Goal: Task Accomplishment & Management: Complete application form

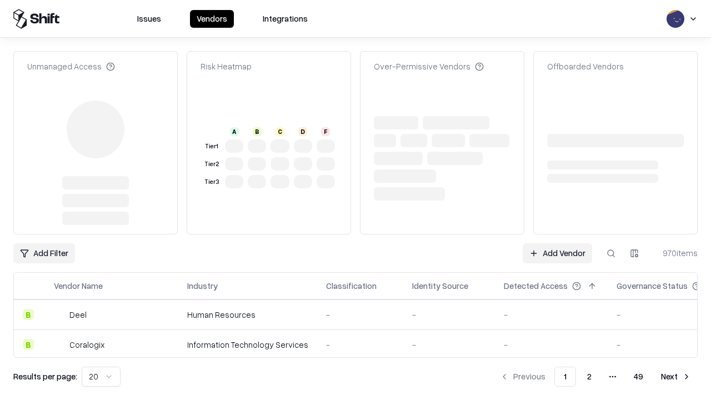
click at [557, 243] on link "Add Vendor" at bounding box center [556, 253] width 69 height 20
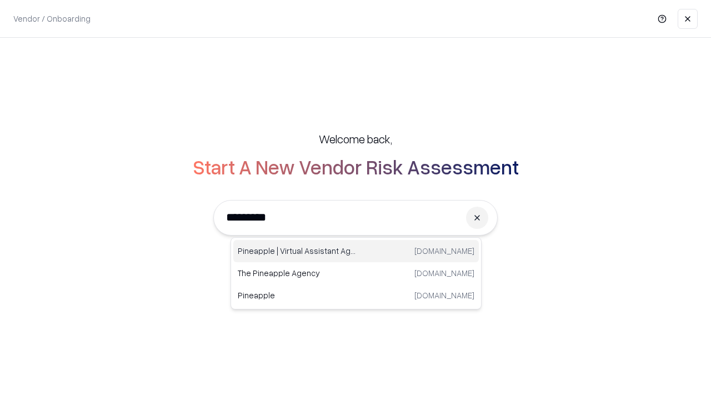
click at [356, 251] on div "Pineapple | Virtual Assistant Agency [DOMAIN_NAME]" at bounding box center [355, 251] width 245 height 22
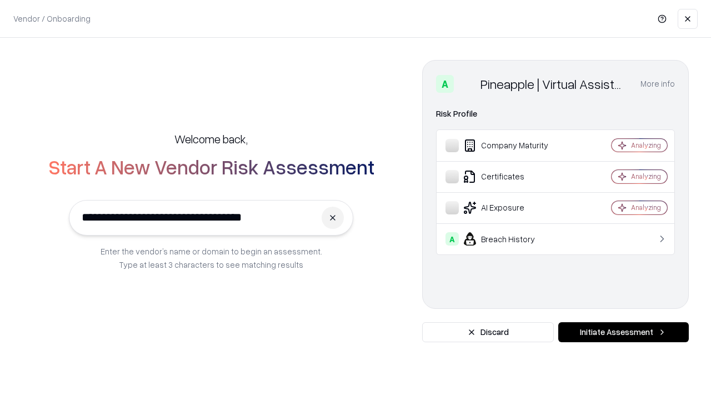
type input "**********"
click at [623, 332] on button "Initiate Assessment" at bounding box center [623, 332] width 130 height 20
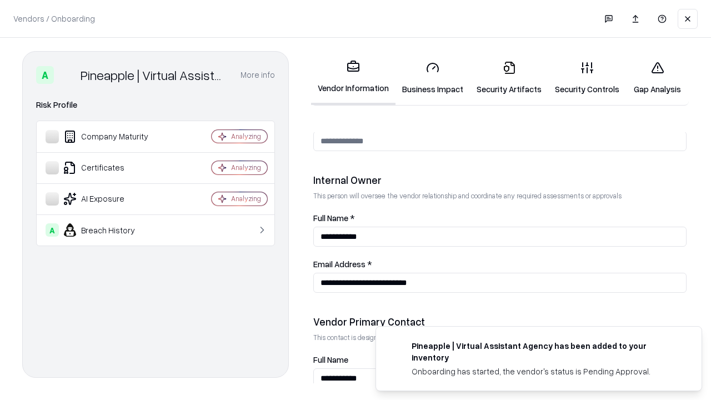
scroll to position [575, 0]
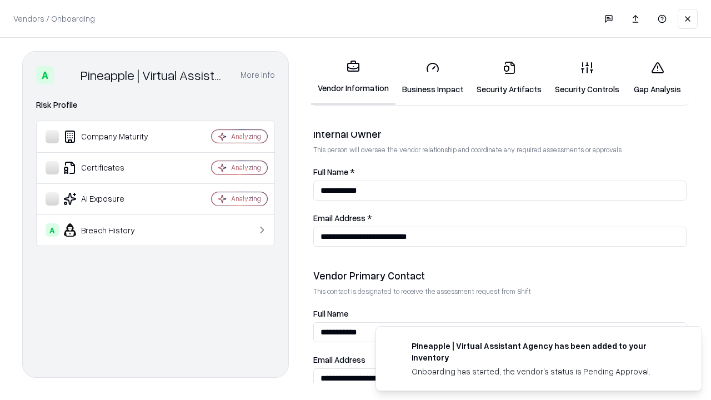
click at [432, 78] on link "Business Impact" at bounding box center [432, 78] width 74 height 52
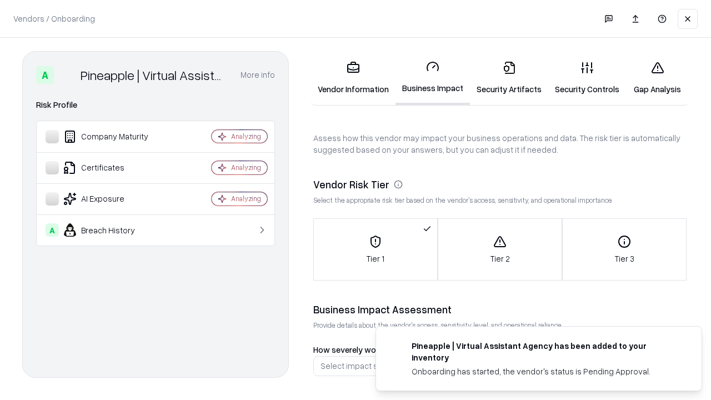
click at [509, 78] on link "Security Artifacts" at bounding box center [509, 78] width 78 height 52
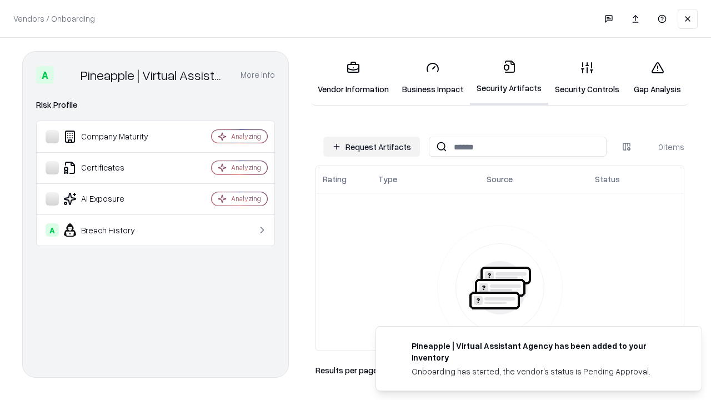
click at [371, 147] on button "Request Artifacts" at bounding box center [371, 147] width 97 height 20
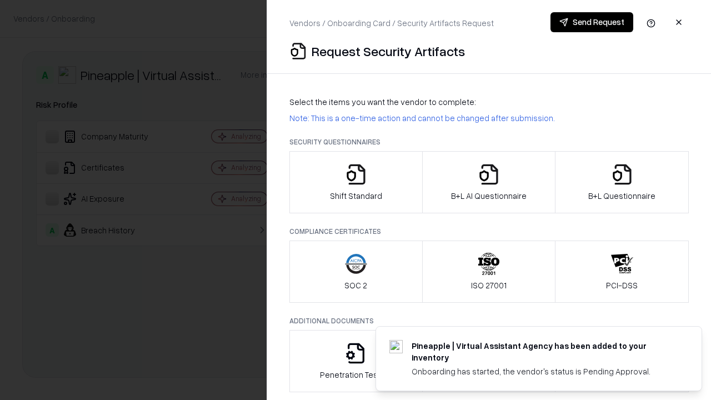
click at [355, 182] on icon "button" at bounding box center [356, 174] width 22 height 22
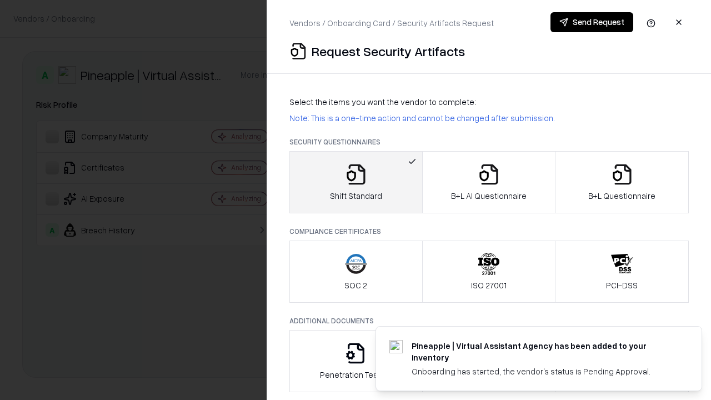
click at [591, 22] on button "Send Request" at bounding box center [591, 22] width 83 height 20
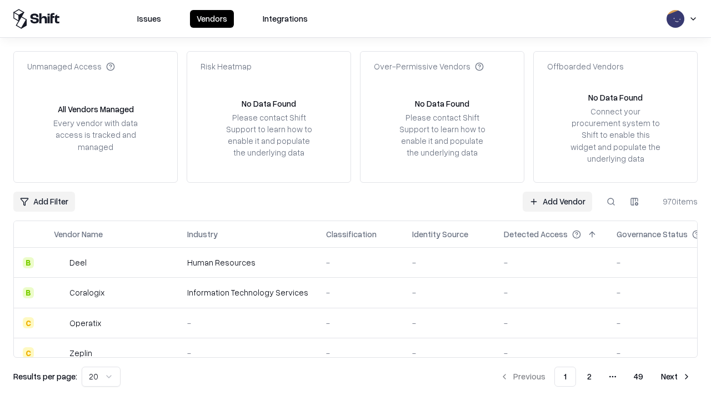
click at [611, 201] on button at bounding box center [611, 202] width 20 height 20
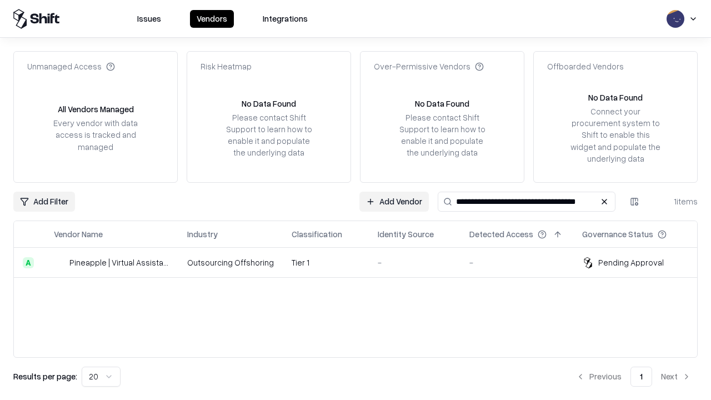
type input "**********"
click at [362, 262] on td "Tier 1" at bounding box center [326, 263] width 86 height 30
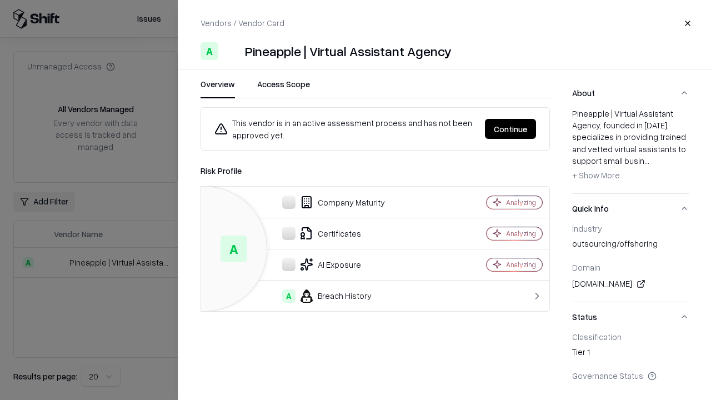
click at [510, 129] on button "Continue" at bounding box center [510, 129] width 51 height 20
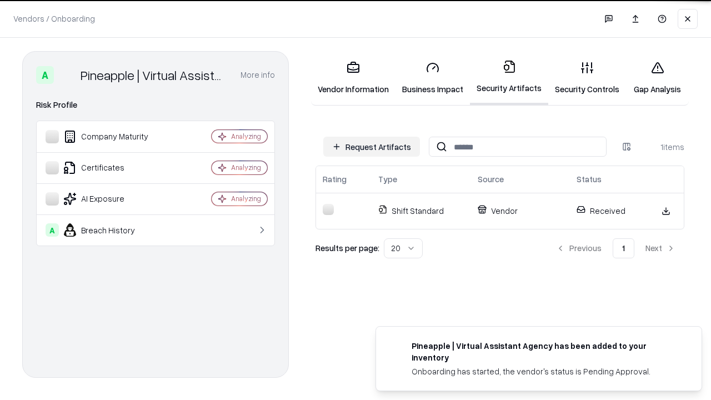
click at [587, 78] on link "Security Controls" at bounding box center [587, 78] width 78 height 52
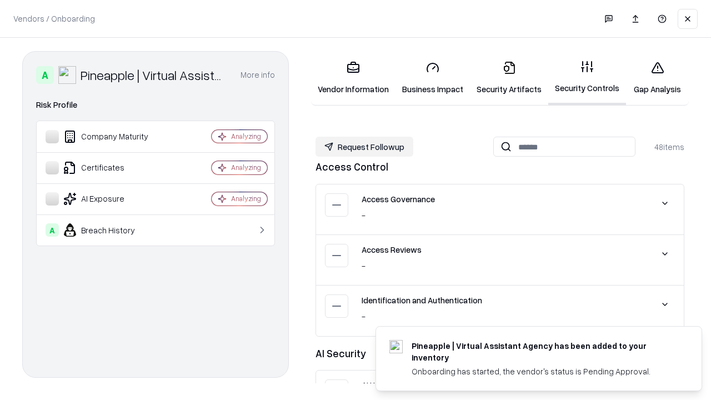
click at [364, 147] on button "Request Followup" at bounding box center [364, 147] width 98 height 20
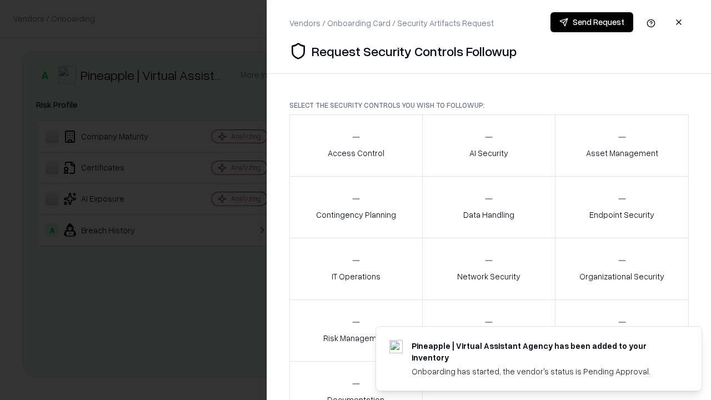
click at [355, 145] on div "Access Control" at bounding box center [356, 145] width 57 height 27
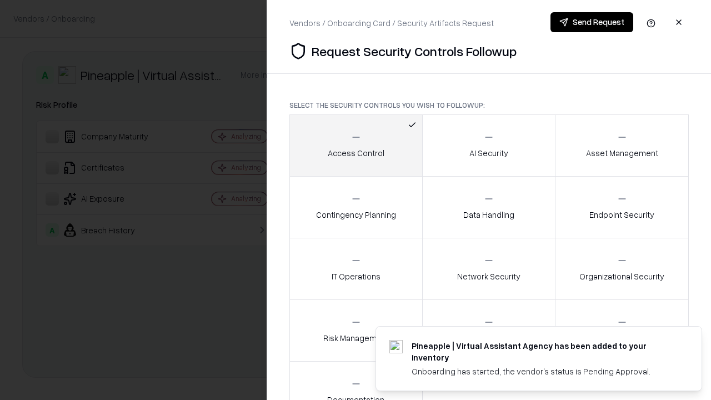
click at [591, 22] on button "Send Request" at bounding box center [591, 22] width 83 height 20
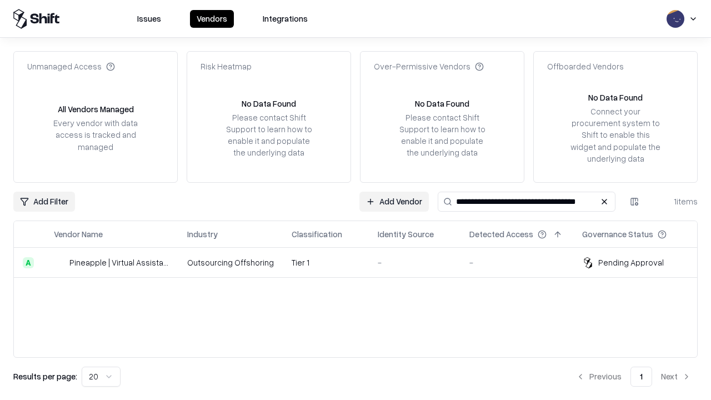
type input "**********"
click at [362, 262] on td "Tier 1" at bounding box center [326, 263] width 86 height 30
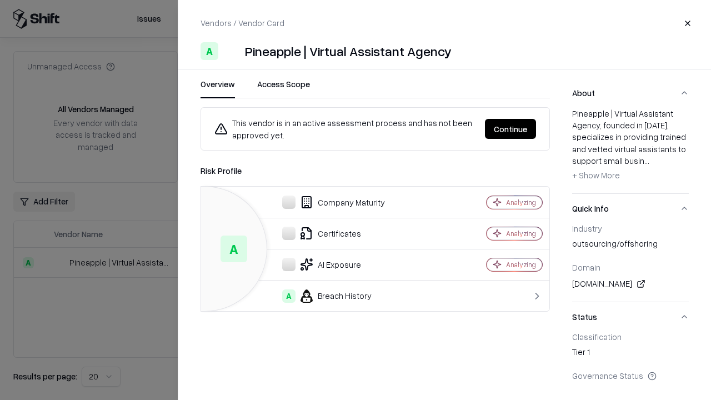
click at [510, 129] on button "Continue" at bounding box center [510, 129] width 51 height 20
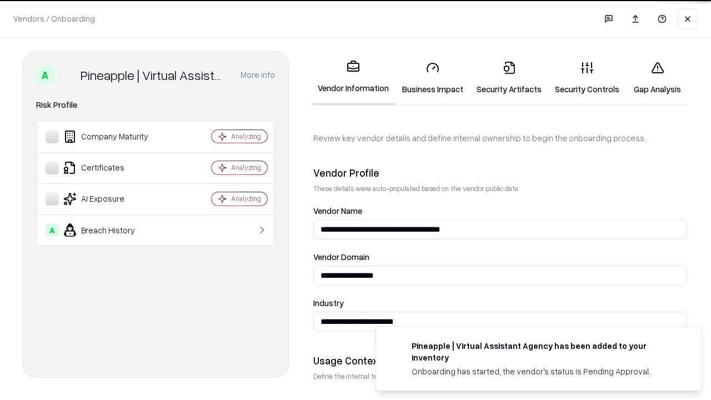
click at [657, 78] on link "Gap Analysis" at bounding box center [657, 78] width 63 height 52
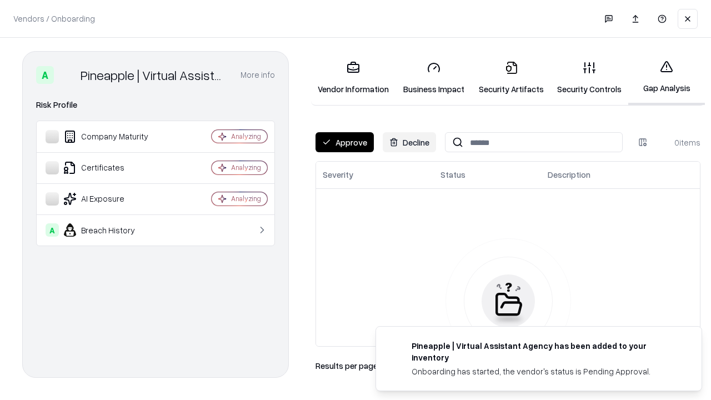
click at [344, 142] on button "Approve" at bounding box center [344, 142] width 58 height 20
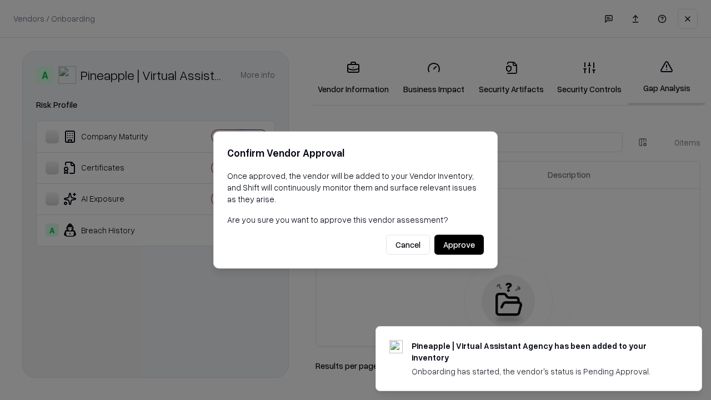
click at [459, 244] on button "Approve" at bounding box center [458, 245] width 49 height 20
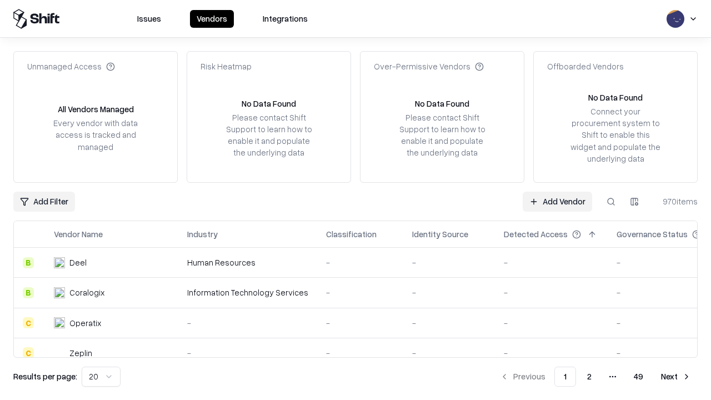
type input "**********"
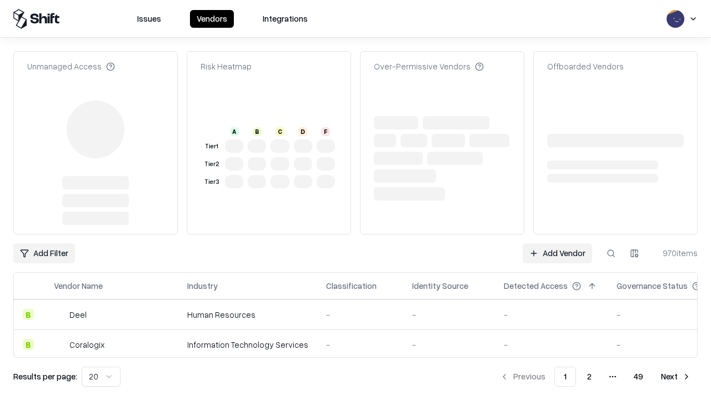
click at [557, 243] on link "Add Vendor" at bounding box center [556, 253] width 69 height 20
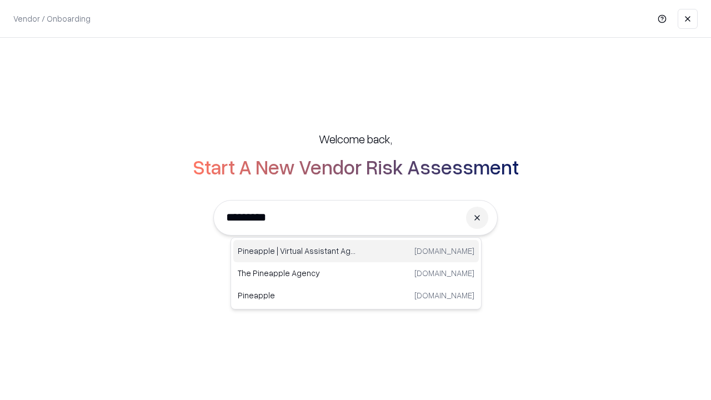
click at [356, 251] on div "Pineapple | Virtual Assistant Agency [DOMAIN_NAME]" at bounding box center [355, 251] width 245 height 22
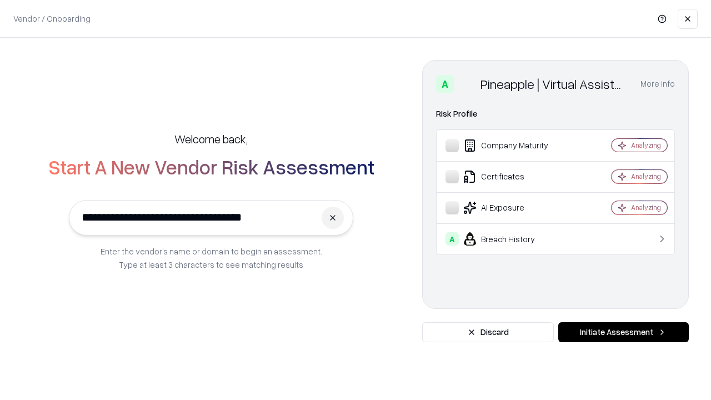
type input "**********"
click at [623, 332] on button "Initiate Assessment" at bounding box center [623, 332] width 130 height 20
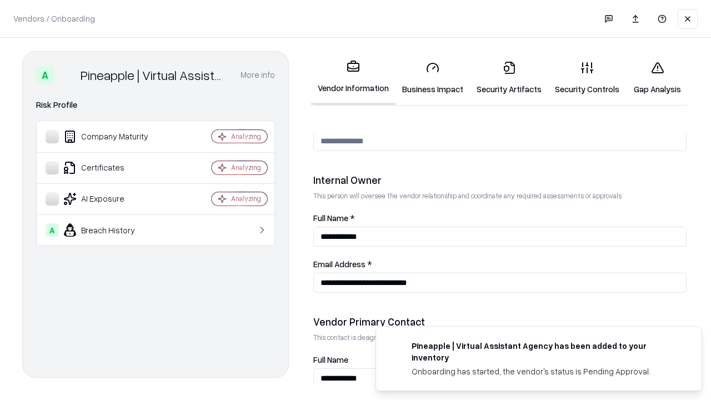
scroll to position [575, 0]
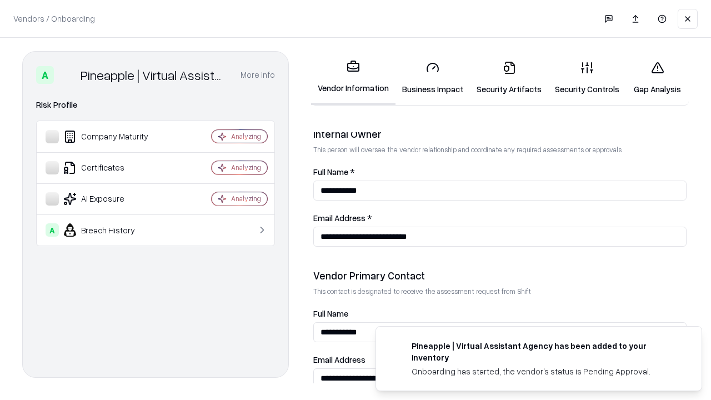
click at [657, 78] on link "Gap Analysis" at bounding box center [657, 78] width 63 height 52
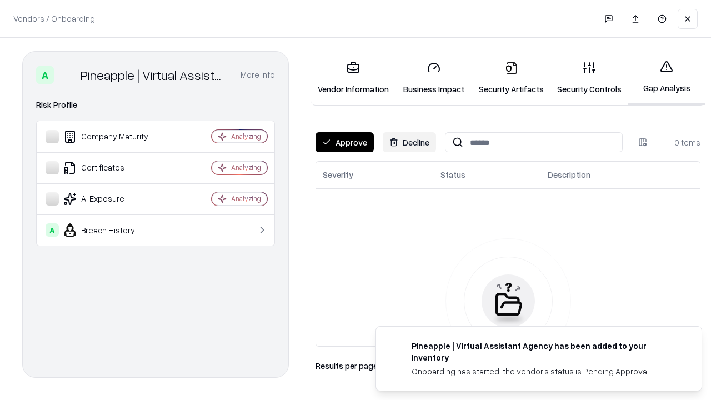
click at [344, 142] on button "Approve" at bounding box center [344, 142] width 58 height 20
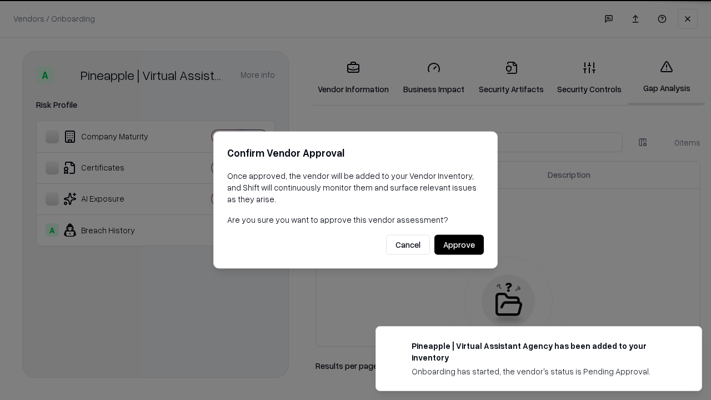
click at [459, 244] on button "Approve" at bounding box center [458, 245] width 49 height 20
